Goal: Task Accomplishment & Management: Manage account settings

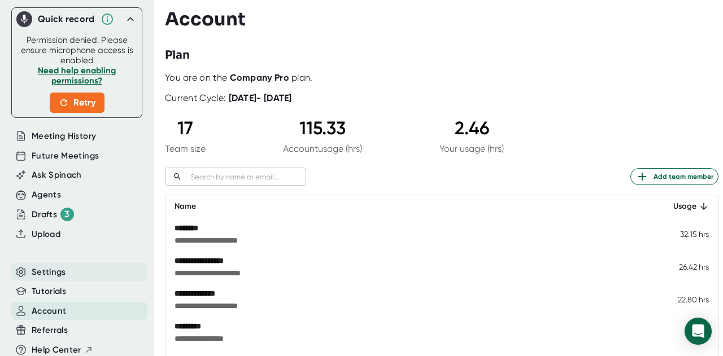
click at [51, 266] on span "Settings" at bounding box center [49, 272] width 34 height 13
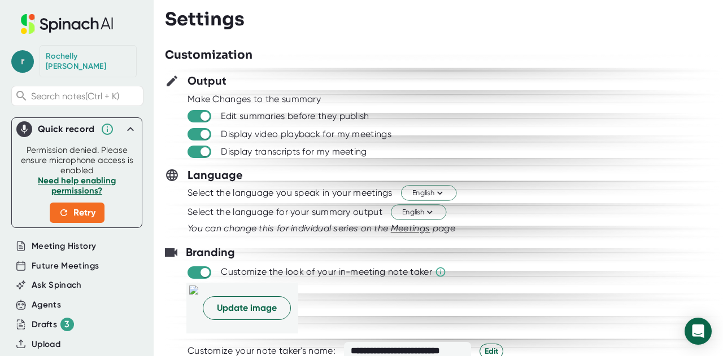
click at [20, 55] on span "r" at bounding box center [22, 61] width 23 height 23
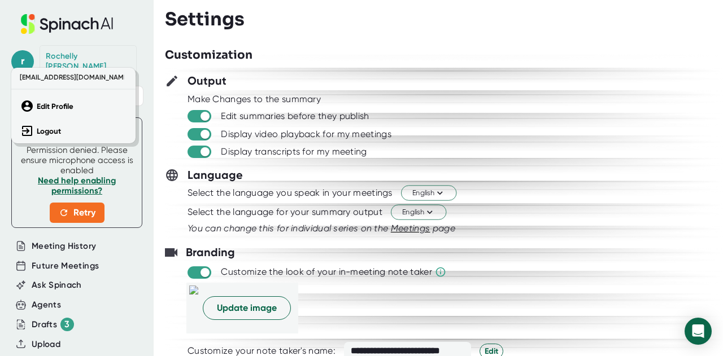
click at [314, 67] on div at bounding box center [361, 178] width 723 height 356
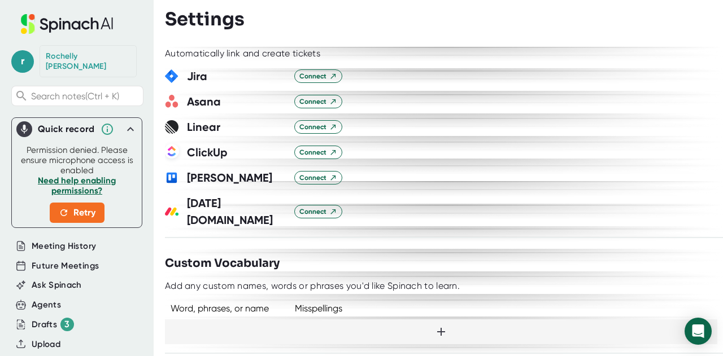
scroll to position [768, 0]
drag, startPoint x: 206, startPoint y: 1, endPoint x: 639, endPoint y: 89, distance: 441.3
click at [639, 89] on div at bounding box center [444, 88] width 558 height 8
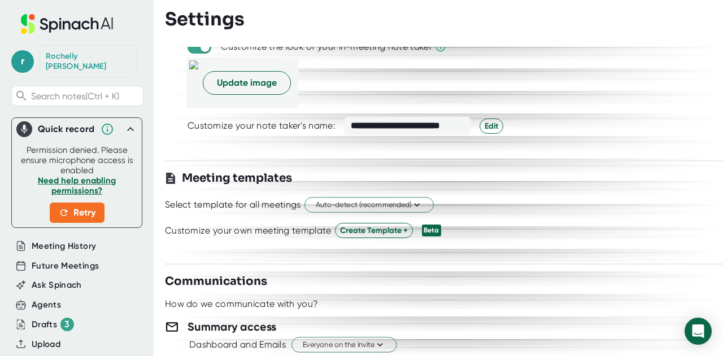
scroll to position [225, 0]
click at [486, 126] on span "Edit" at bounding box center [491, 127] width 14 height 12
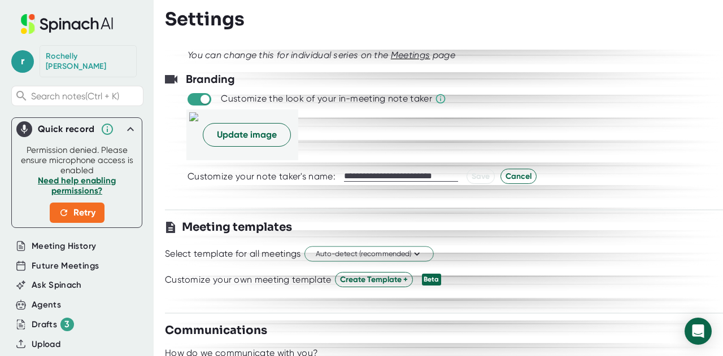
scroll to position [173, 0]
click at [517, 177] on span "Cancel" at bounding box center [518, 177] width 26 height 12
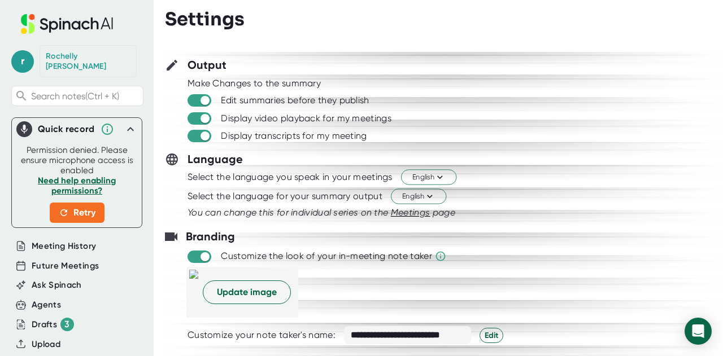
scroll to position [0, 0]
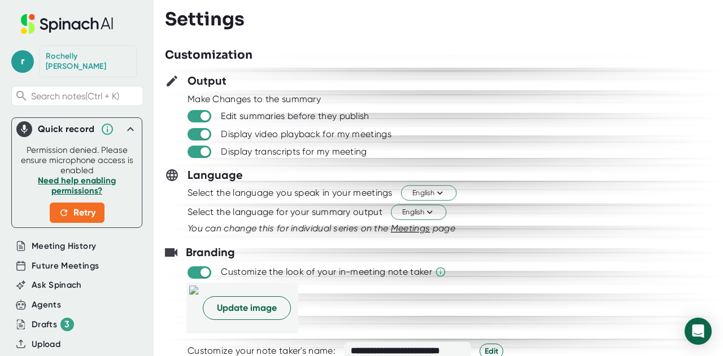
click at [124, 123] on icon at bounding box center [131, 130] width 14 height 14
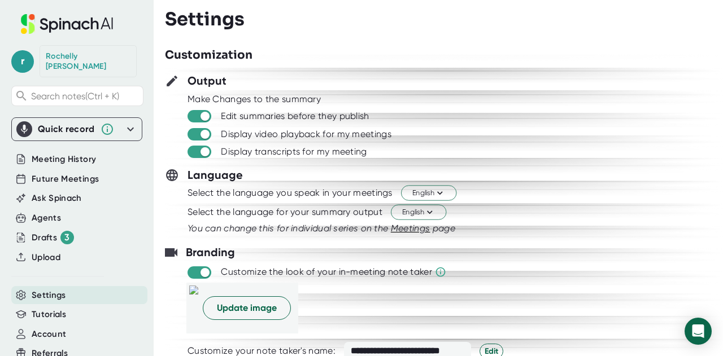
click at [124, 123] on icon at bounding box center [131, 130] width 14 height 14
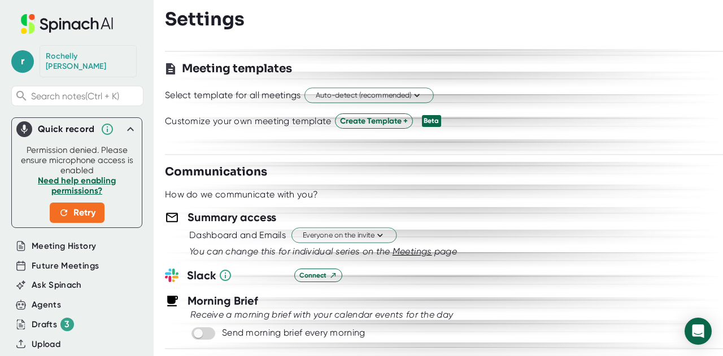
scroll to position [335, 0]
drag, startPoint x: 701, startPoint y: 339, endPoint x: 436, endPoint y: 230, distance: 286.9
click at [436, 230] on div "Dashboard and Emails Everyone on the invite" at bounding box center [456, 234] width 534 height 19
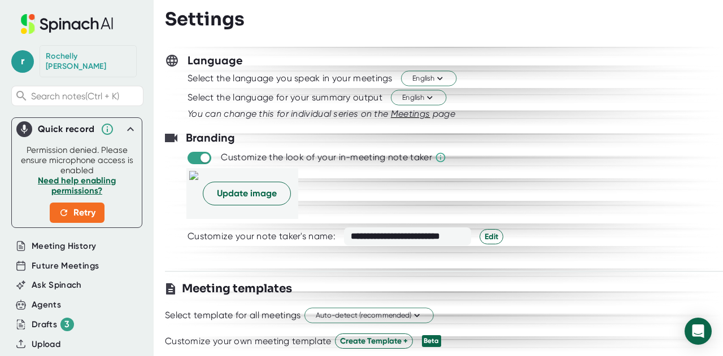
scroll to position [0, 0]
